Goal: Information Seeking & Learning: Learn about a topic

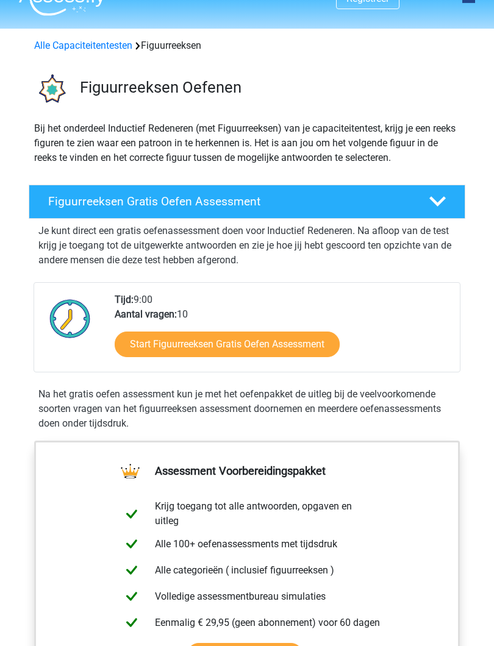
scroll to position [23, 0]
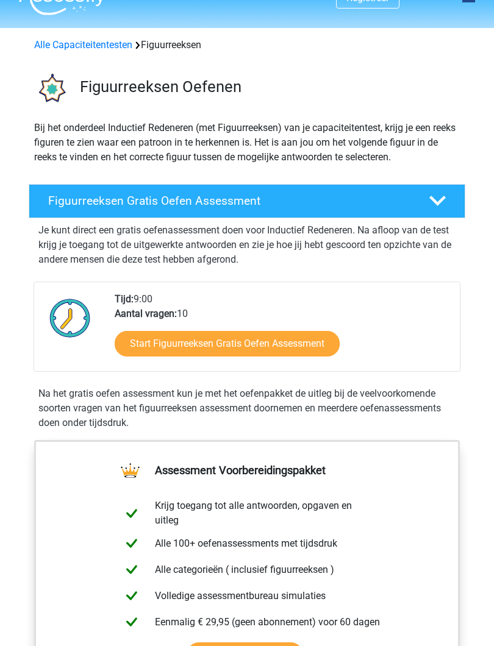
click at [265, 342] on link "Start Figuurreeksen Gratis Oefen Assessment" at bounding box center [227, 345] width 225 height 26
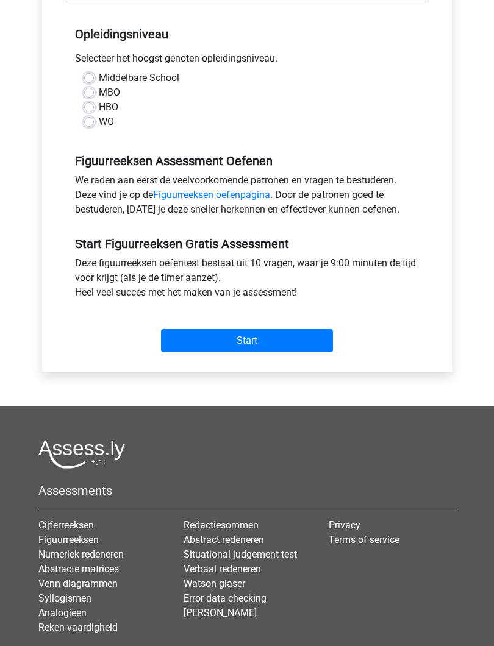
scroll to position [235, 0]
click at [99, 92] on label "MBO" at bounding box center [109, 92] width 21 height 15
click at [85, 92] on input "MBO" at bounding box center [89, 91] width 10 height 12
radio input "true"
click at [315, 346] on input "Start" at bounding box center [247, 340] width 172 height 23
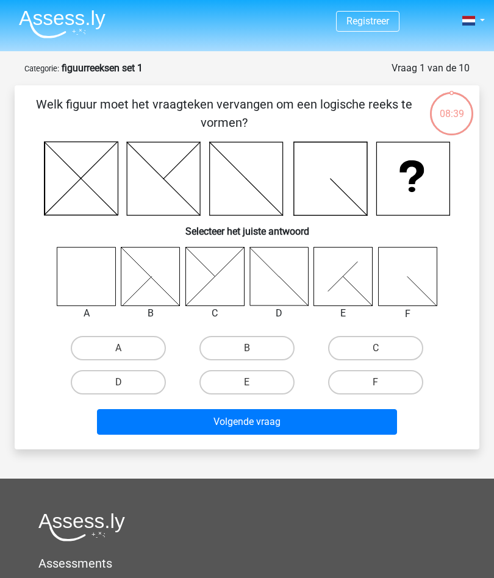
click at [93, 274] on icon at bounding box center [86, 276] width 59 height 59
click at [143, 345] on label "A" at bounding box center [118, 348] width 95 height 24
click at [126, 348] on input "A" at bounding box center [122, 352] width 8 height 8
radio input "true"
click at [335, 424] on button "Volgende vraag" at bounding box center [247, 422] width 301 height 26
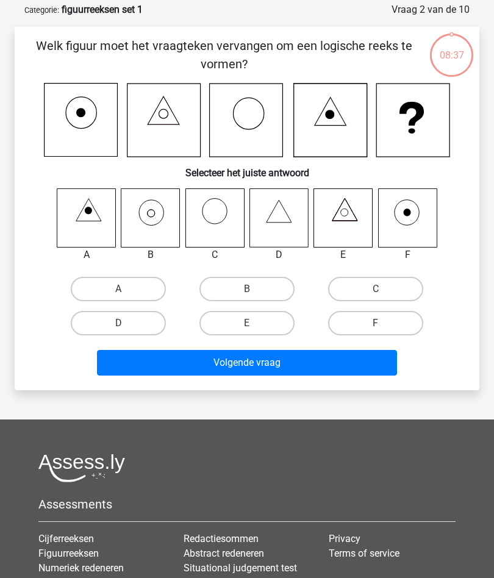
scroll to position [61, 0]
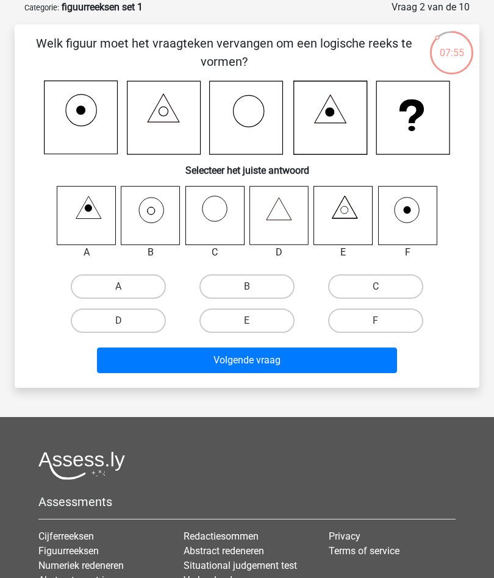
click at [219, 215] on icon at bounding box center [214, 216] width 59 height 59
click at [379, 282] on label "C" at bounding box center [375, 286] width 95 height 24
click at [379, 287] on input "C" at bounding box center [380, 291] width 8 height 8
radio input "true"
click at [355, 353] on button "Volgende vraag" at bounding box center [247, 360] width 301 height 26
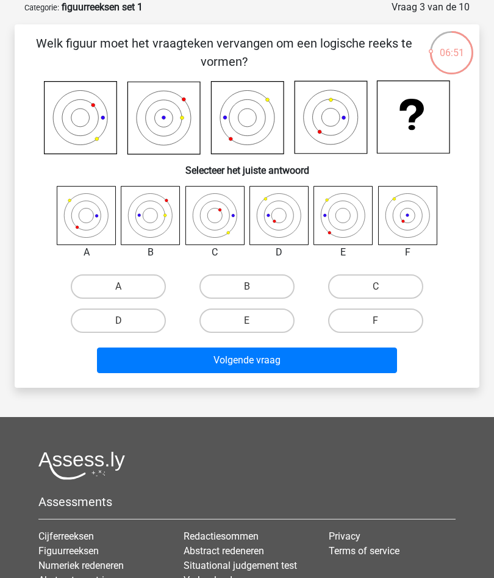
click at [275, 287] on label "B" at bounding box center [246, 286] width 95 height 24
click at [255, 287] on input "B" at bounding box center [251, 291] width 8 height 8
radio input "true"
click at [340, 366] on button "Volgende vraag" at bounding box center [247, 360] width 301 height 26
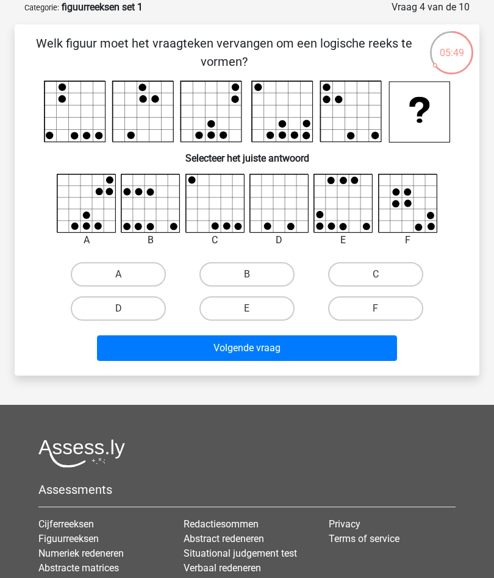
click at [372, 313] on label "F" at bounding box center [375, 308] width 95 height 24
click at [376, 313] on input "F" at bounding box center [380, 312] width 8 height 8
radio input "true"
click at [322, 351] on button "Volgende vraag" at bounding box center [247, 348] width 301 height 26
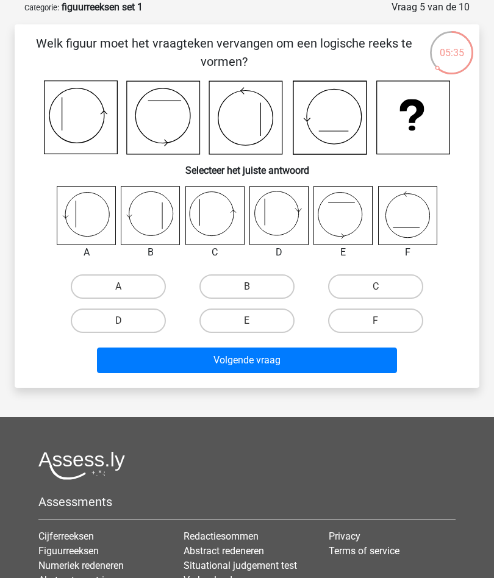
click at [130, 288] on label "A" at bounding box center [118, 286] width 95 height 24
click at [126, 288] on input "A" at bounding box center [122, 291] width 8 height 8
radio input "true"
click at [323, 360] on button "Volgende vraag" at bounding box center [247, 360] width 301 height 26
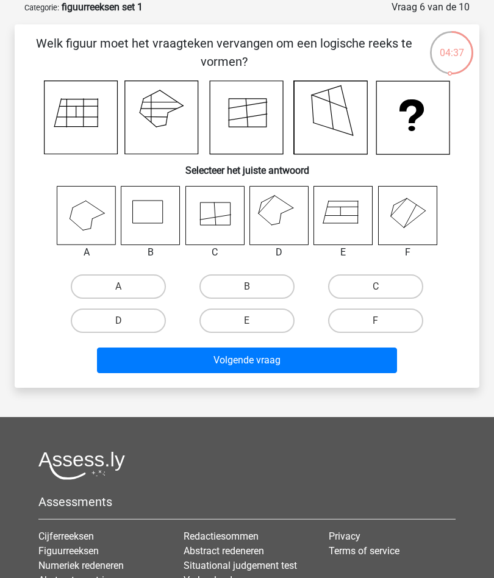
click at [124, 319] on label "D" at bounding box center [118, 320] width 95 height 24
click at [124, 321] on input "D" at bounding box center [122, 325] width 8 height 8
radio input "true"
click at [311, 362] on button "Volgende vraag" at bounding box center [247, 360] width 301 height 26
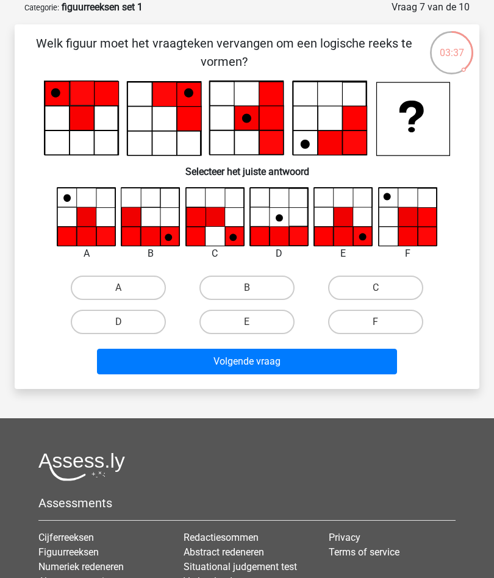
click at [269, 283] on label "B" at bounding box center [246, 288] width 95 height 24
click at [255, 288] on input "B" at bounding box center [251, 292] width 8 height 8
radio input "true"
click at [279, 365] on button "Volgende vraag" at bounding box center [247, 362] width 301 height 26
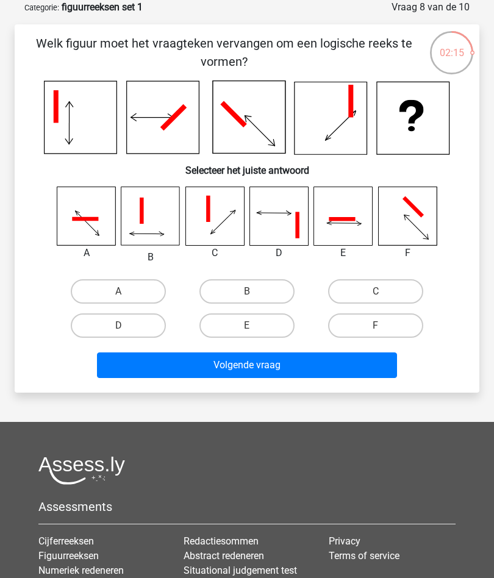
click at [375, 332] on label "F" at bounding box center [375, 325] width 95 height 24
click at [376, 332] on input "F" at bounding box center [380, 330] width 8 height 8
radio input "true"
click at [342, 374] on button "Volgende vraag" at bounding box center [247, 365] width 301 height 26
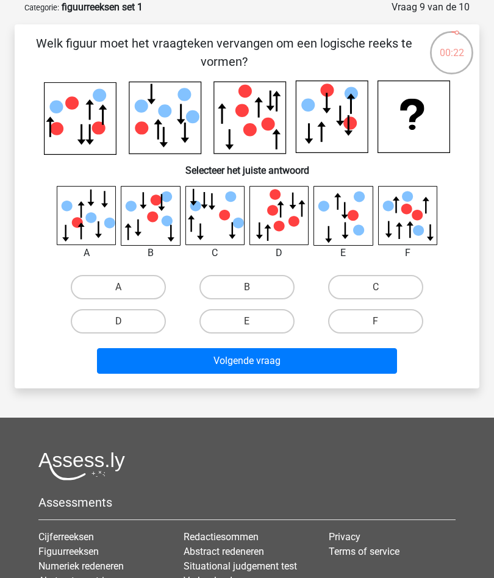
click at [274, 283] on label "B" at bounding box center [246, 287] width 95 height 24
click at [255, 287] on input "B" at bounding box center [251, 291] width 8 height 8
radio input "true"
click at [310, 359] on button "Volgende vraag" at bounding box center [247, 361] width 301 height 26
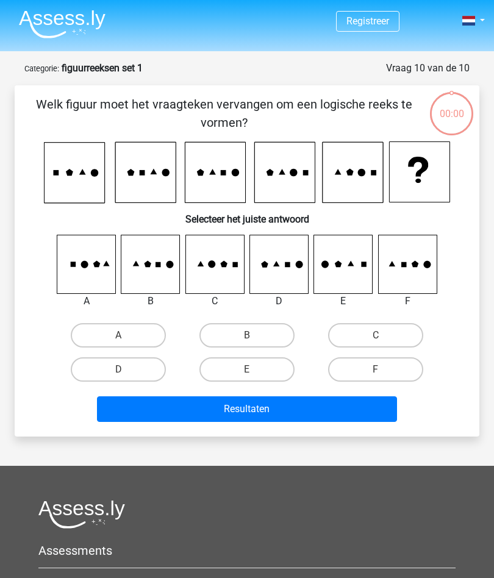
scroll to position [61, 0]
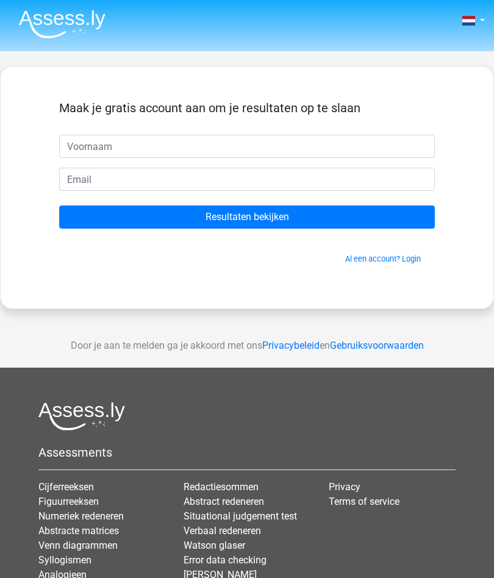
click at [79, 137] on input "text" at bounding box center [247, 146] width 376 height 23
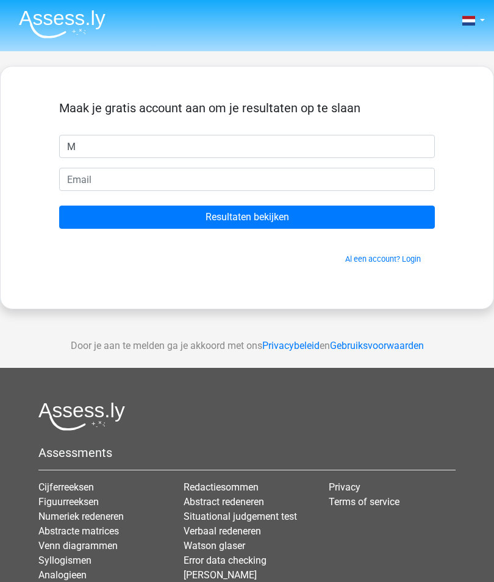
type input "M"
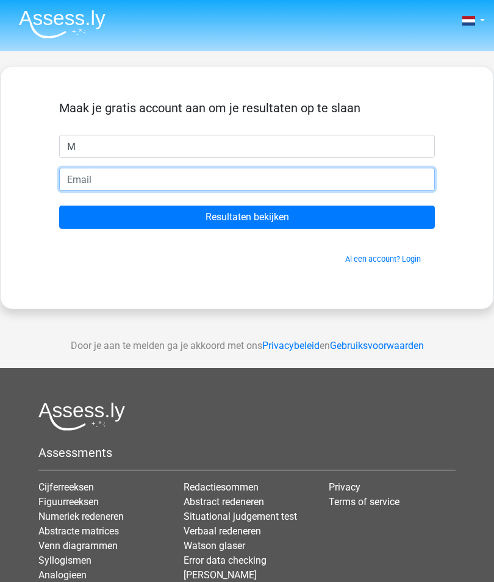
click at [115, 176] on input "email" at bounding box center [247, 179] width 376 height 23
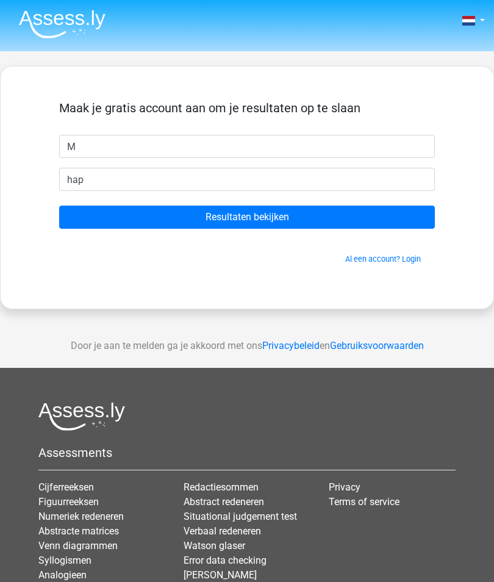
type input "happy2970@hotmail.com"
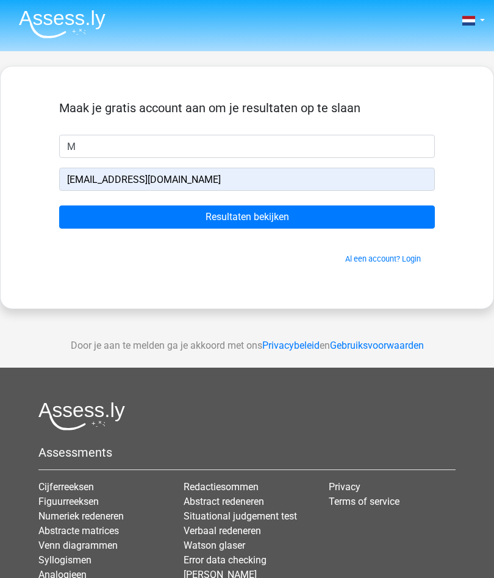
click at [301, 218] on input "Resultaten bekijken" at bounding box center [247, 216] width 376 height 23
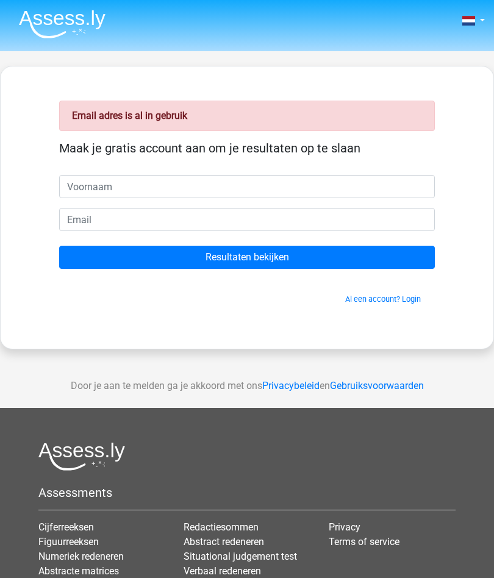
click at [112, 216] on input "email" at bounding box center [247, 219] width 376 height 23
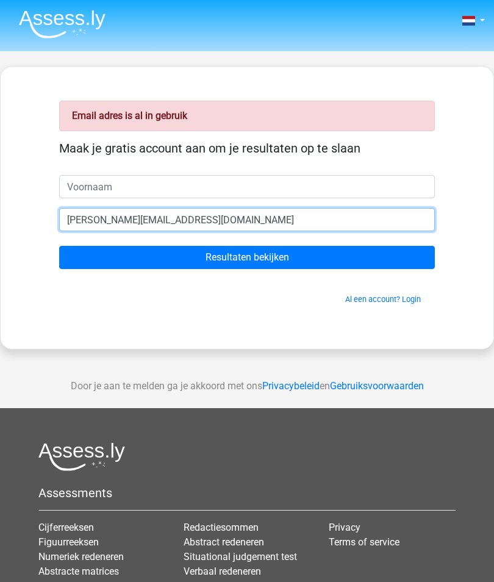
type input "[PERSON_NAME][EMAIL_ADDRESS][DOMAIN_NAME]"
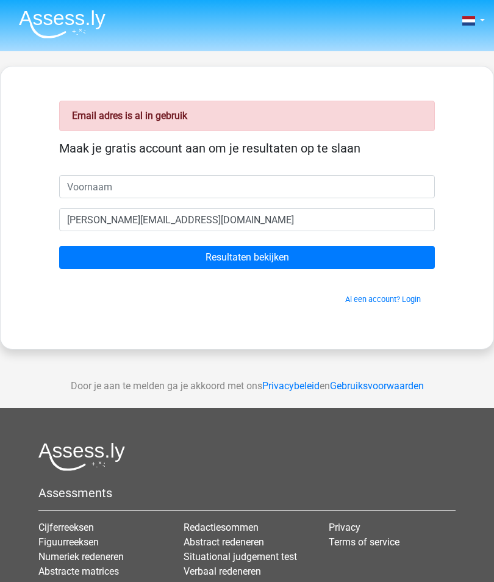
click at [369, 257] on input "Resultaten bekijken" at bounding box center [247, 257] width 376 height 23
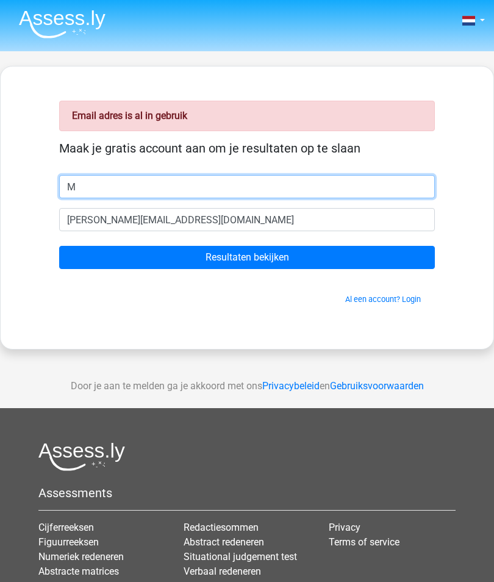
type input "M"
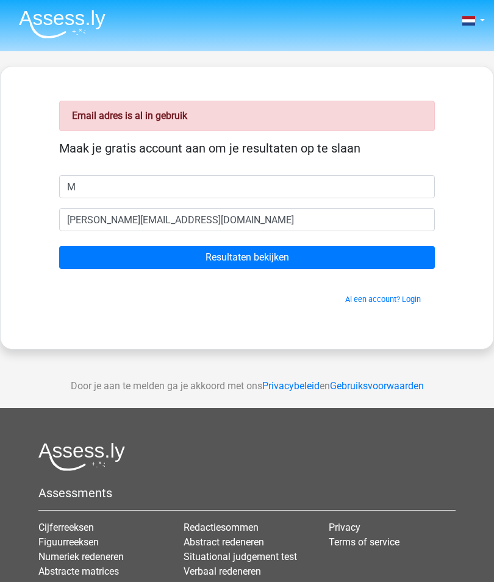
click at [327, 266] on input "Resultaten bekijken" at bounding box center [247, 257] width 376 height 23
